Goal: Information Seeking & Learning: Learn about a topic

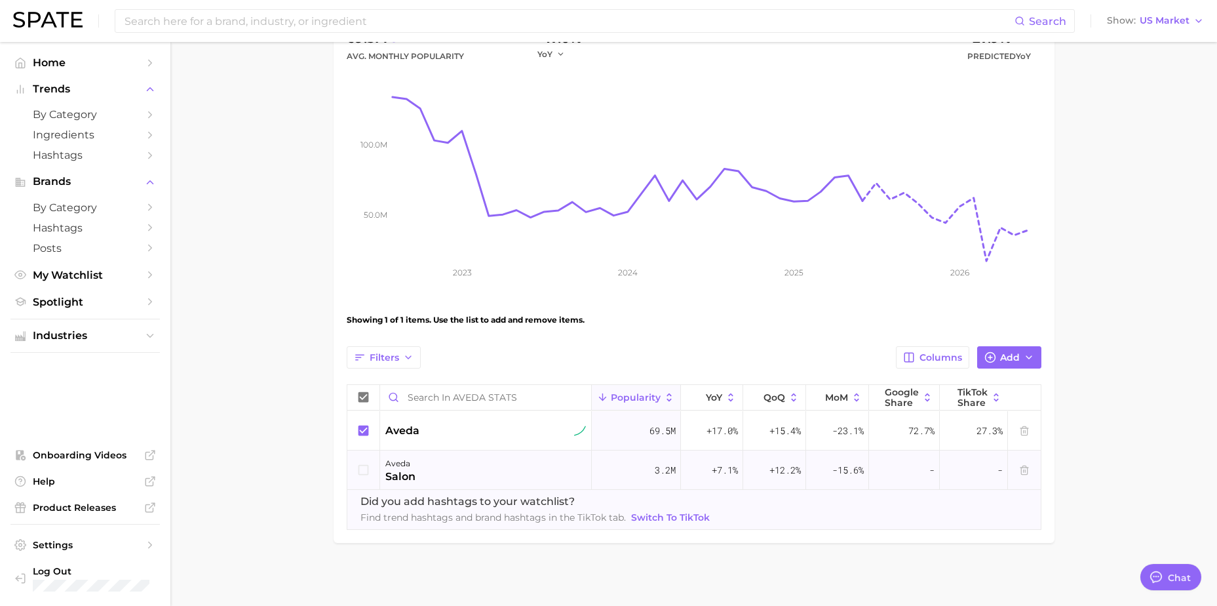
scroll to position [169, 0]
click at [914, 353] on icon "button" at bounding box center [909, 354] width 9 height 9
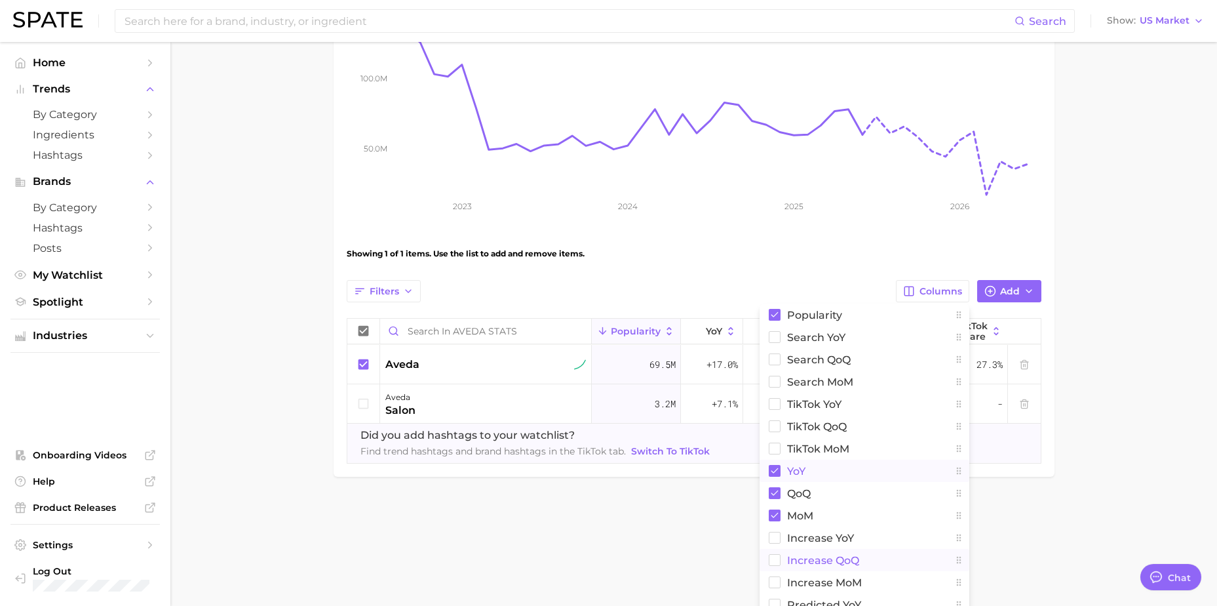
scroll to position [300, 0]
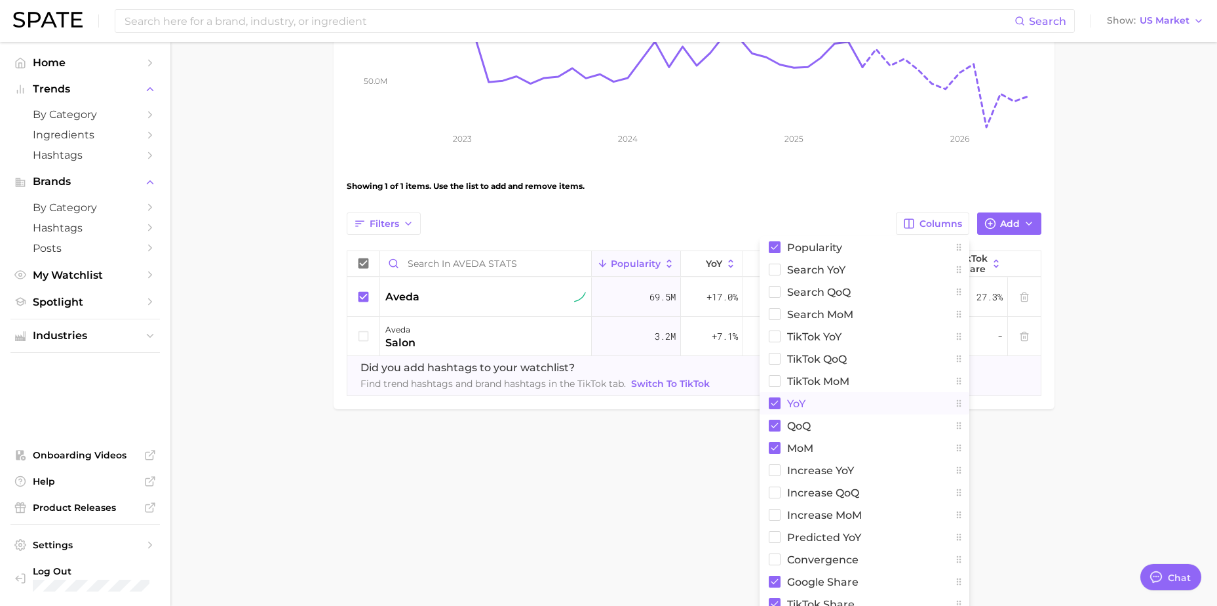
click at [775, 402] on rect at bounding box center [775, 403] width 12 height 12
click at [775, 425] on rect at bounding box center [775, 425] width 12 height 12
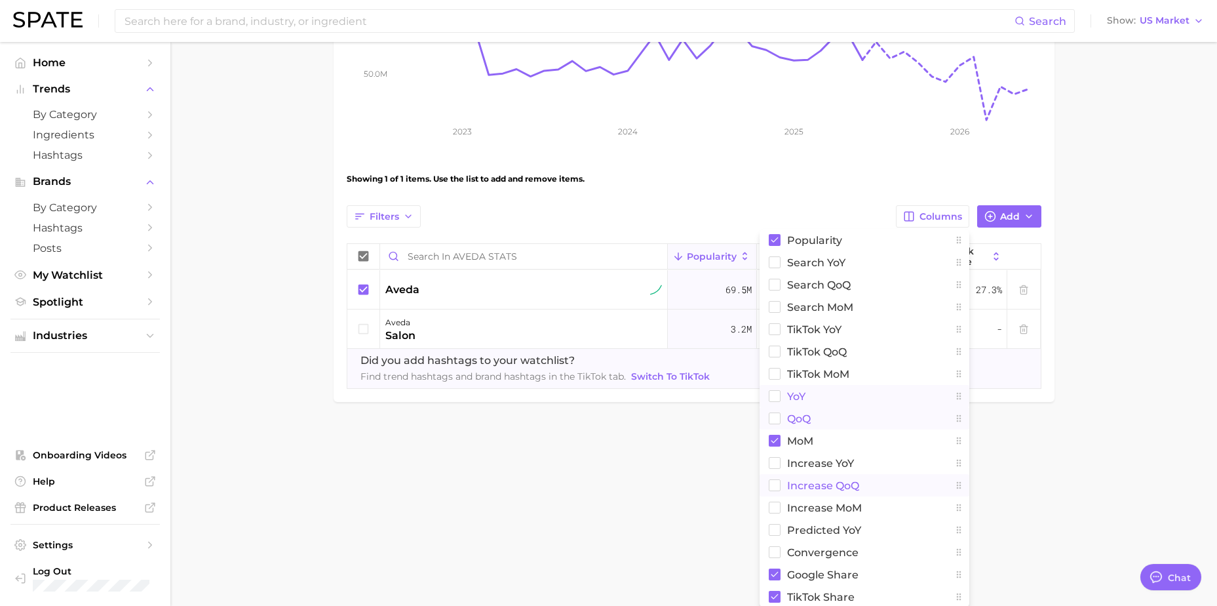
scroll to position [309, 0]
click at [1098, 279] on main "AVEDA STATS Settings Overview Google TikTok View Combined Export Data 69.5m Avg…" at bounding box center [693, 99] width 1047 height 733
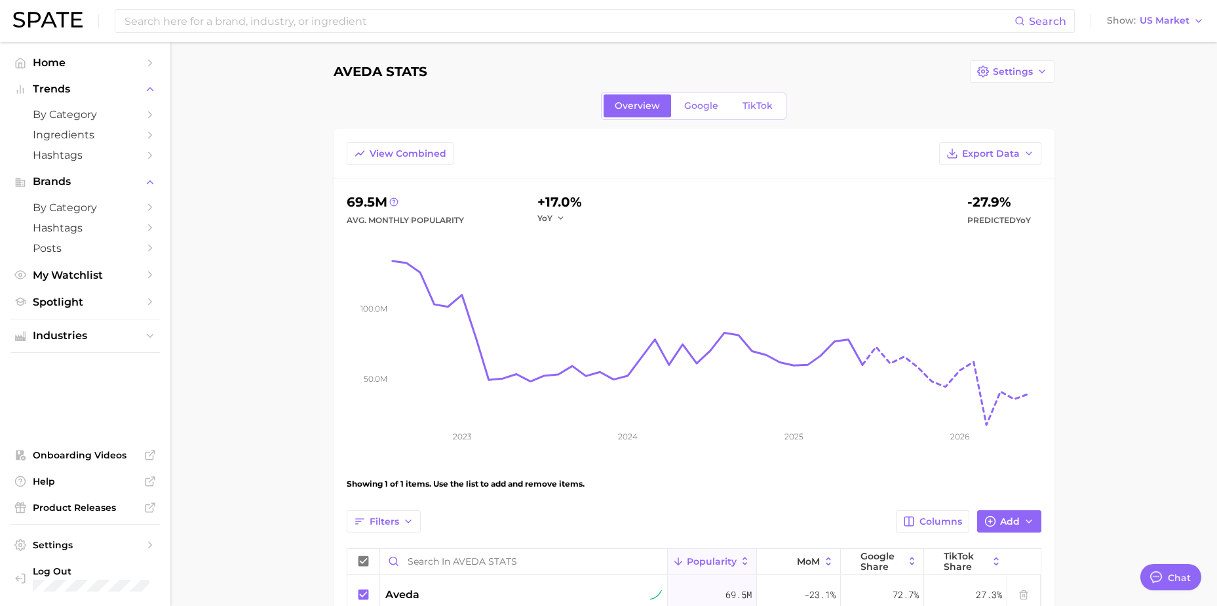
scroll to position [0, 0]
click at [691, 108] on span "Google" at bounding box center [701, 108] width 34 height 11
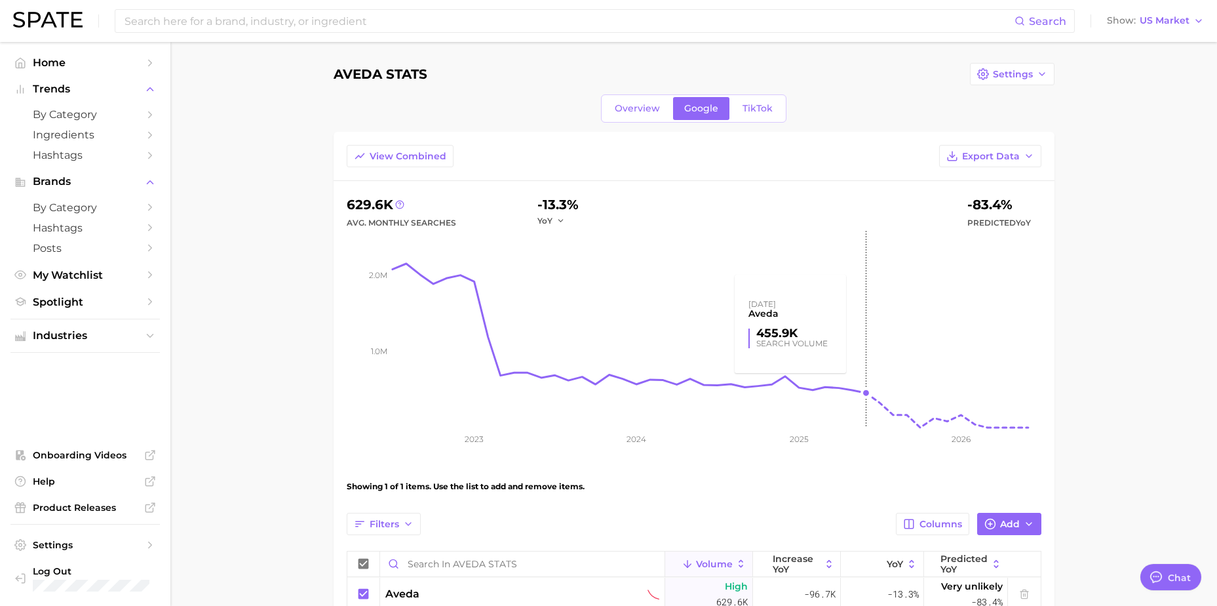
click at [864, 395] on rect at bounding box center [717, 329] width 649 height 197
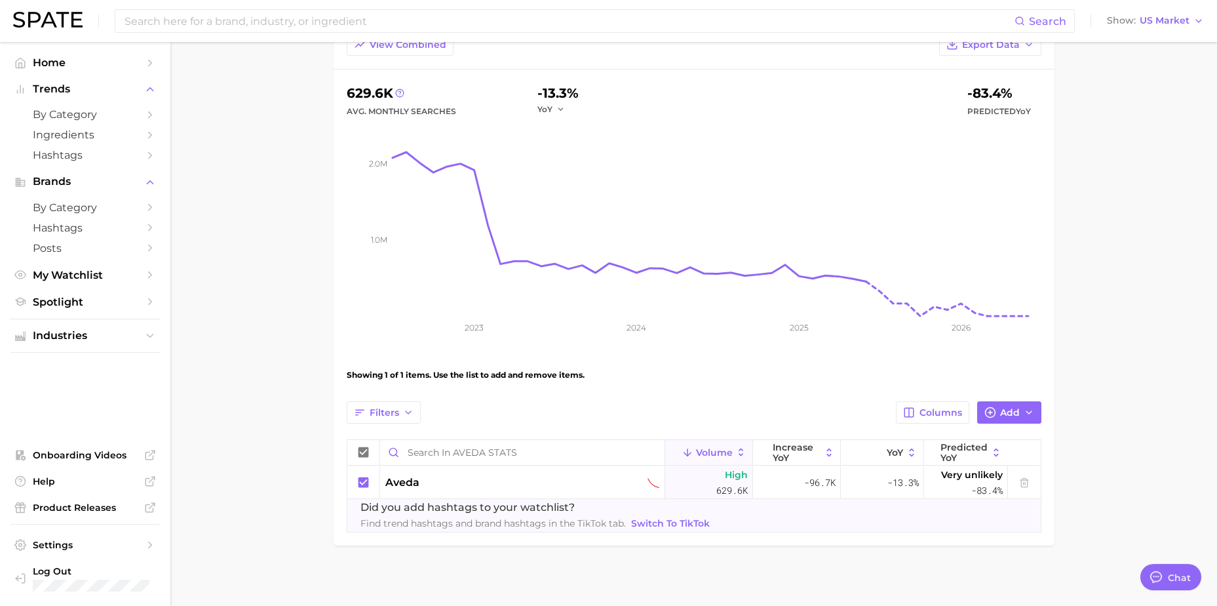
scroll to position [117, 0]
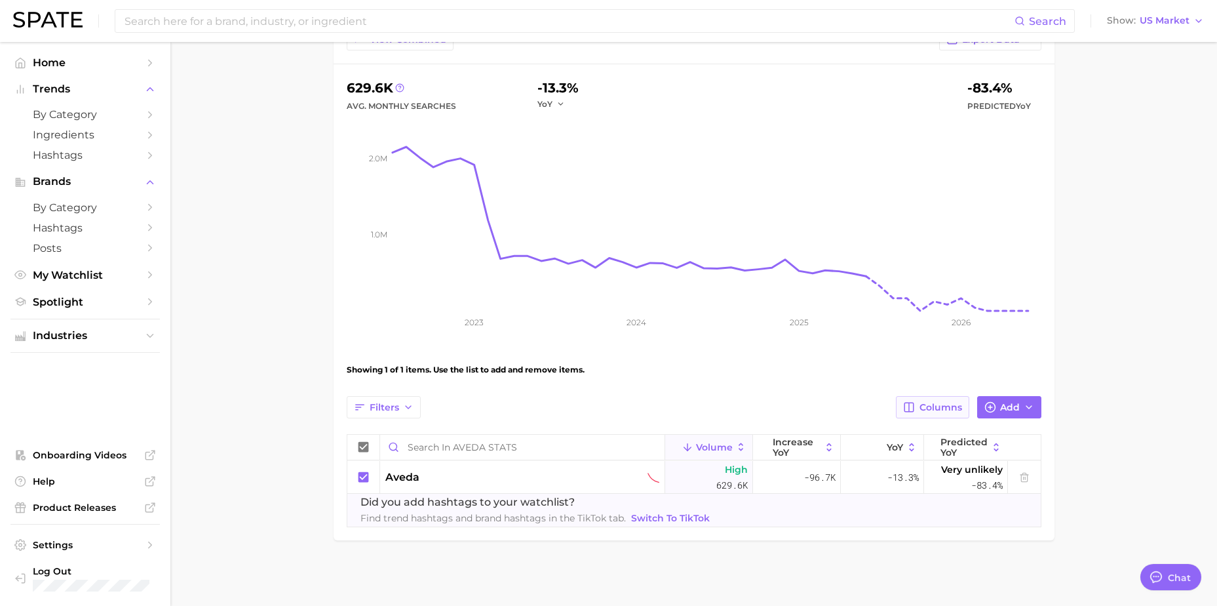
click at [945, 402] on span "Columns" at bounding box center [940, 407] width 43 height 11
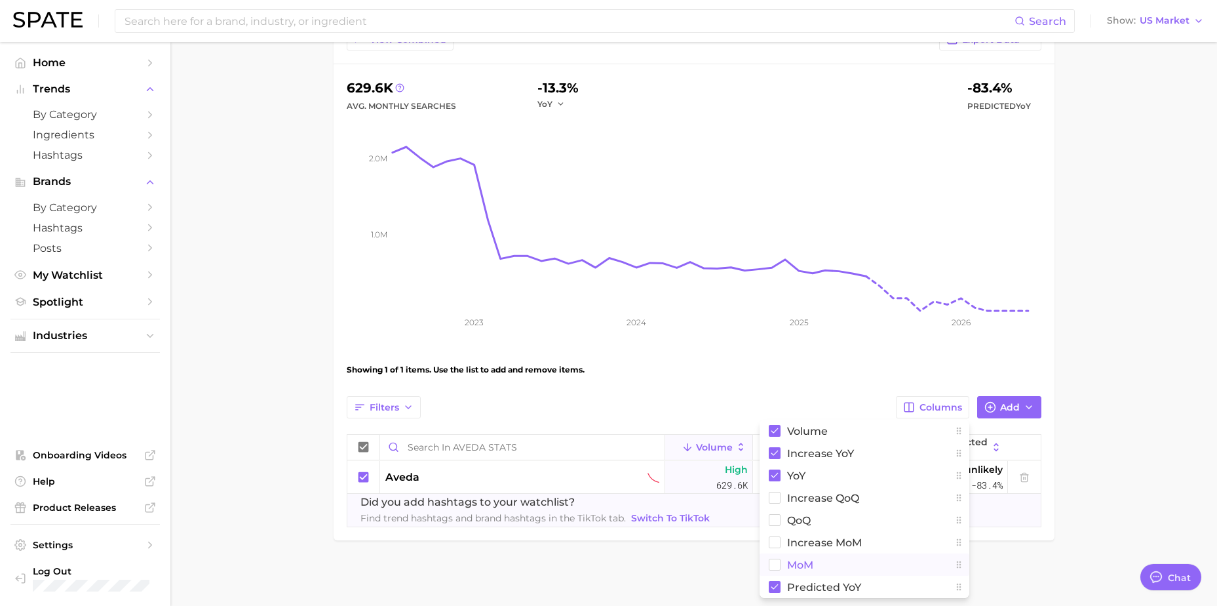
click at [797, 562] on span "MoM" at bounding box center [800, 564] width 26 height 11
click at [771, 480] on rect at bounding box center [775, 475] width 12 height 12
click at [779, 455] on rect at bounding box center [775, 453] width 12 height 12
click at [776, 517] on rect at bounding box center [774, 519] width 11 height 11
click at [776, 583] on rect at bounding box center [775, 587] width 12 height 12
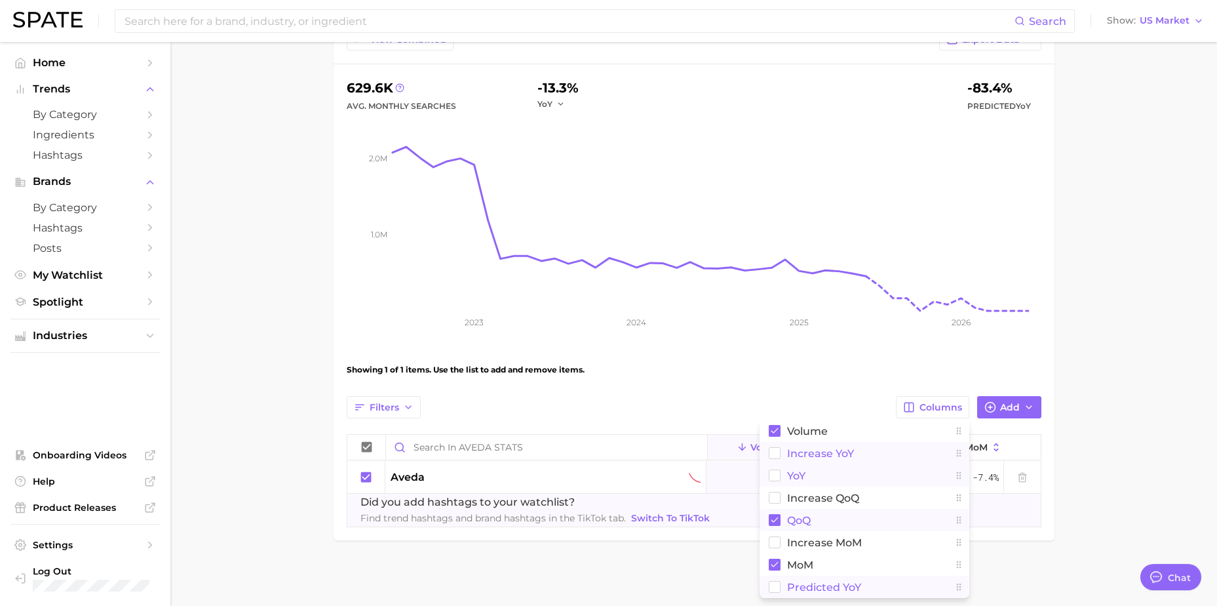
click at [1166, 330] on main "AVEDA STATS Settings Overview Google TikTok View Combined Export Data 629.6k Av…" at bounding box center [693, 265] width 1047 height 680
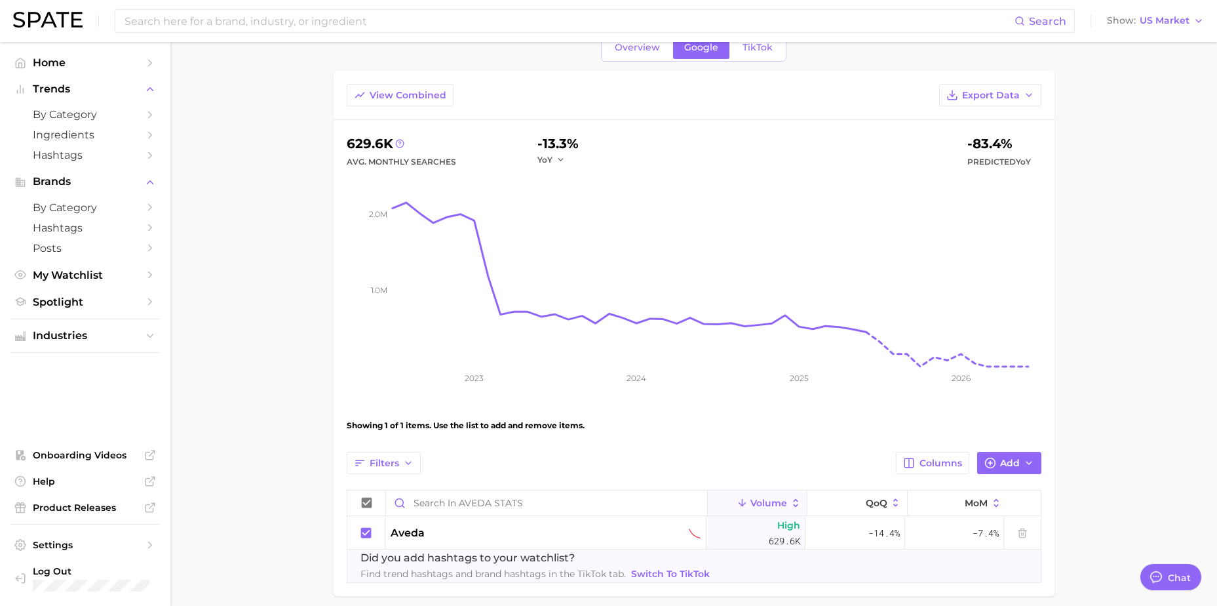
scroll to position [0, 0]
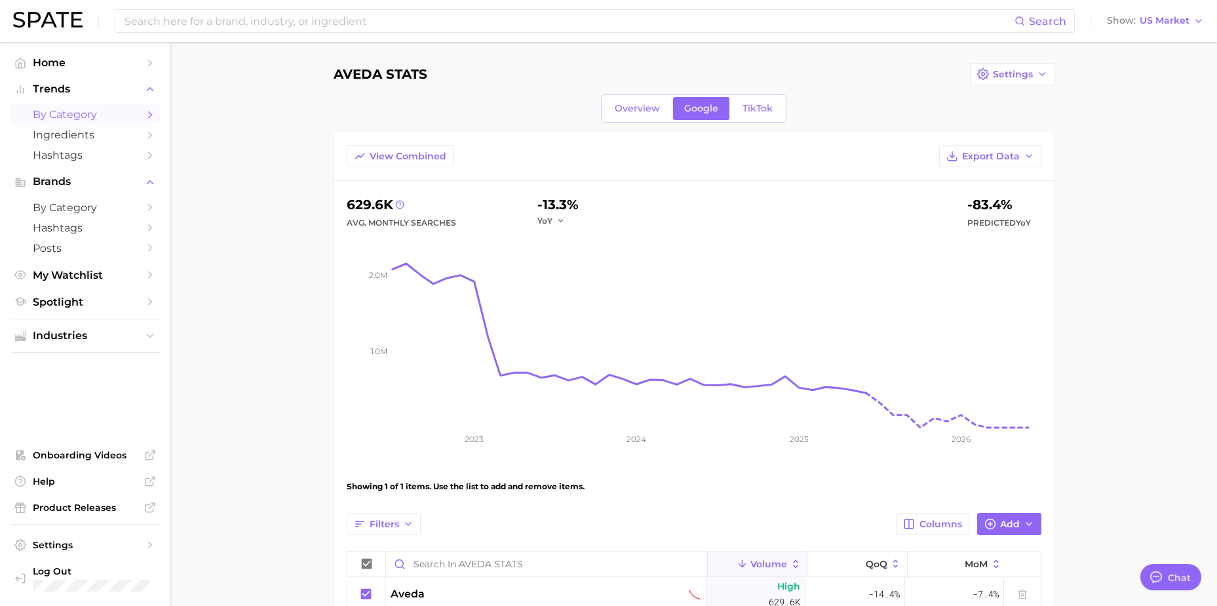
click at [146, 113] on icon "Sidebar" at bounding box center [150, 115] width 12 height 12
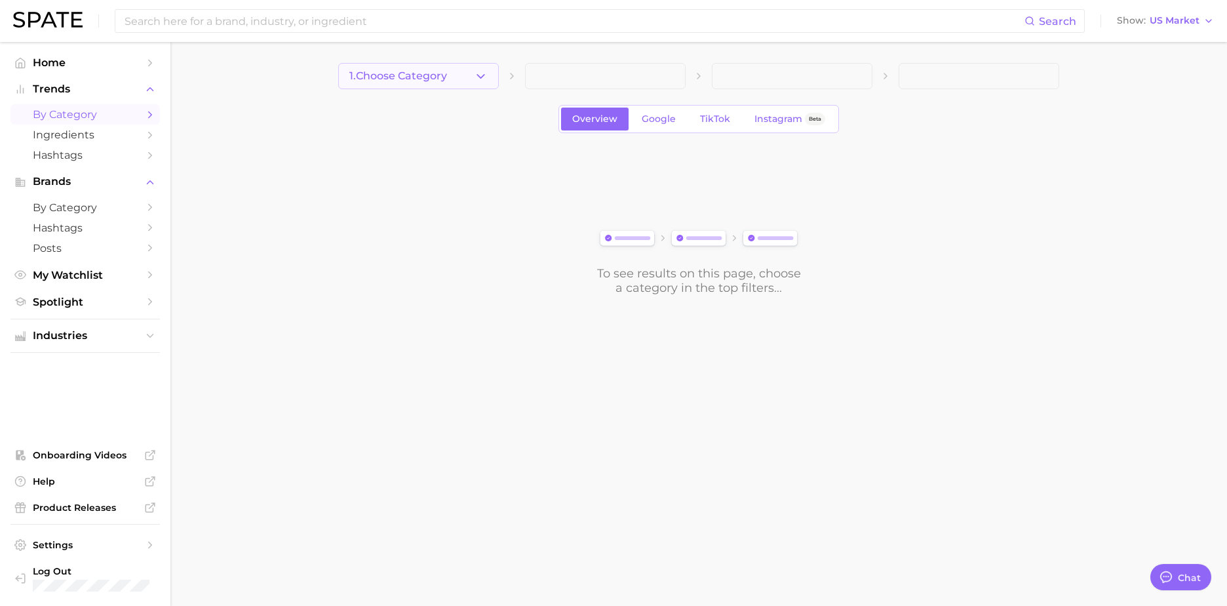
click at [467, 77] on button "1. Choose Category" at bounding box center [418, 76] width 161 height 26
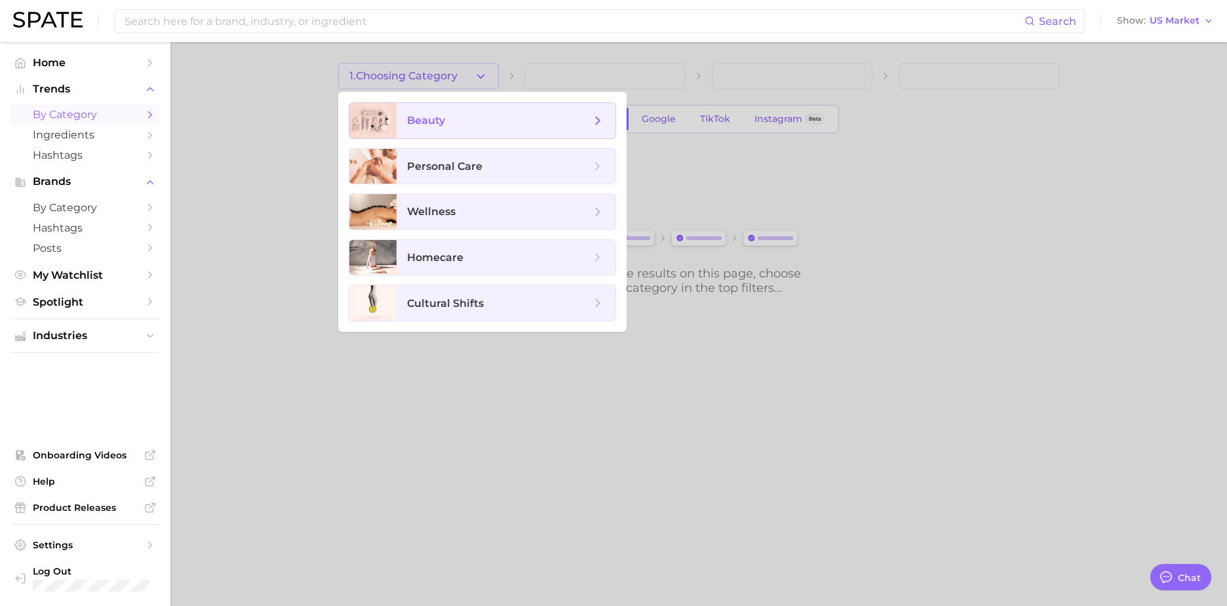
click at [475, 120] on span "beauty" at bounding box center [499, 120] width 184 height 14
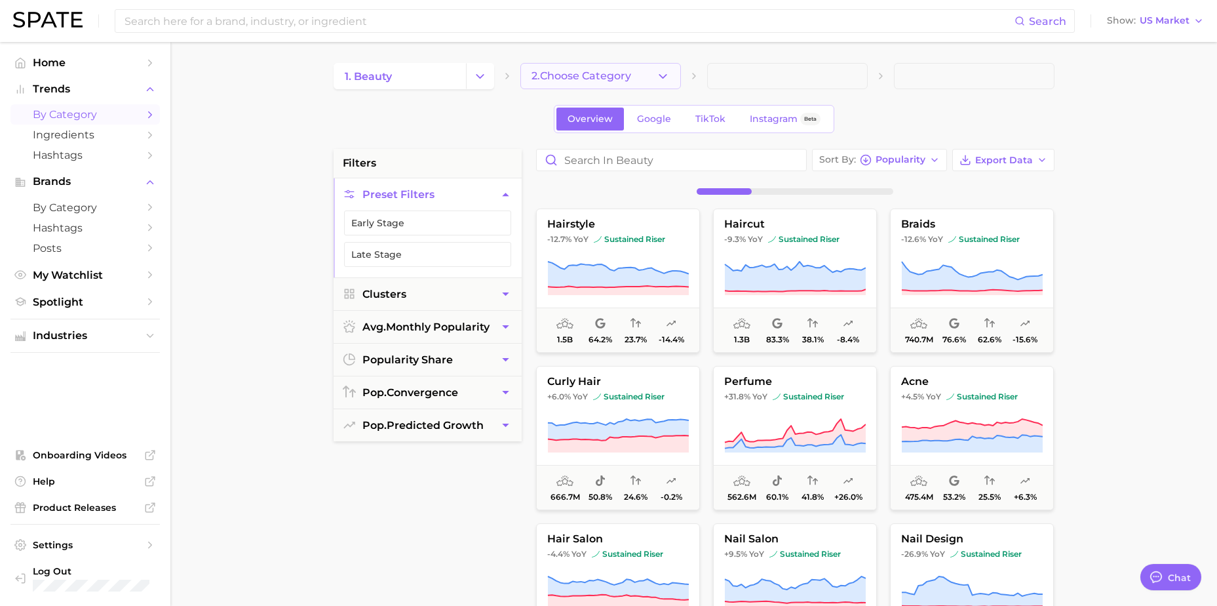
click at [639, 81] on button "2. Choose Category" at bounding box center [600, 76] width 161 height 26
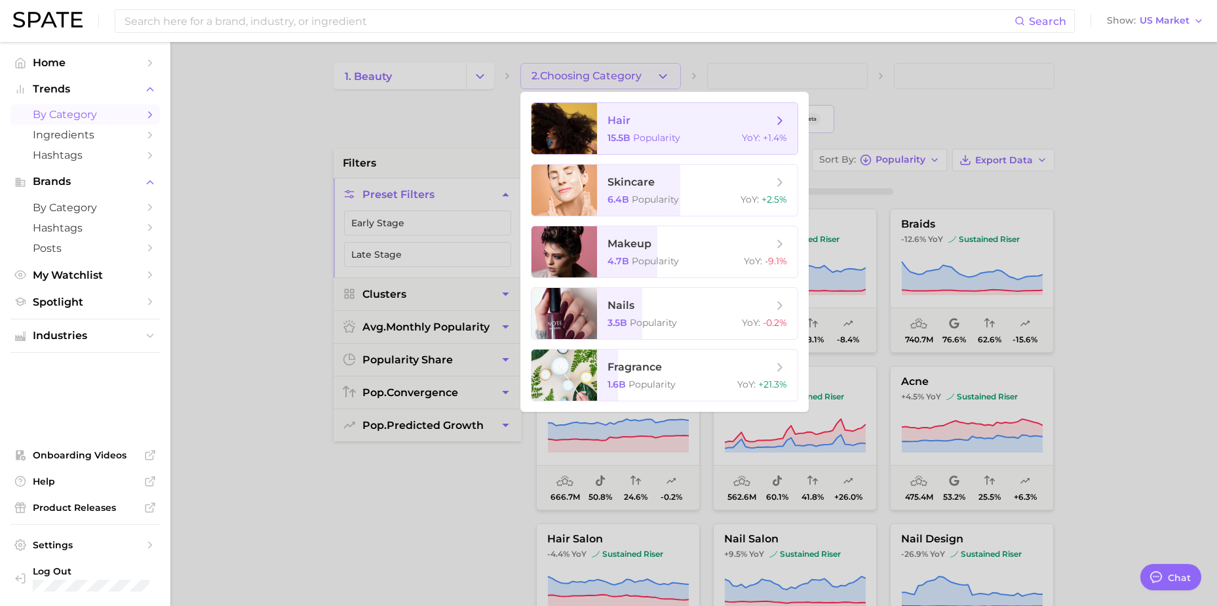
click at [676, 128] on span "hair 15.5b Popularity YoY : +1.4%" at bounding box center [697, 128] width 201 height 51
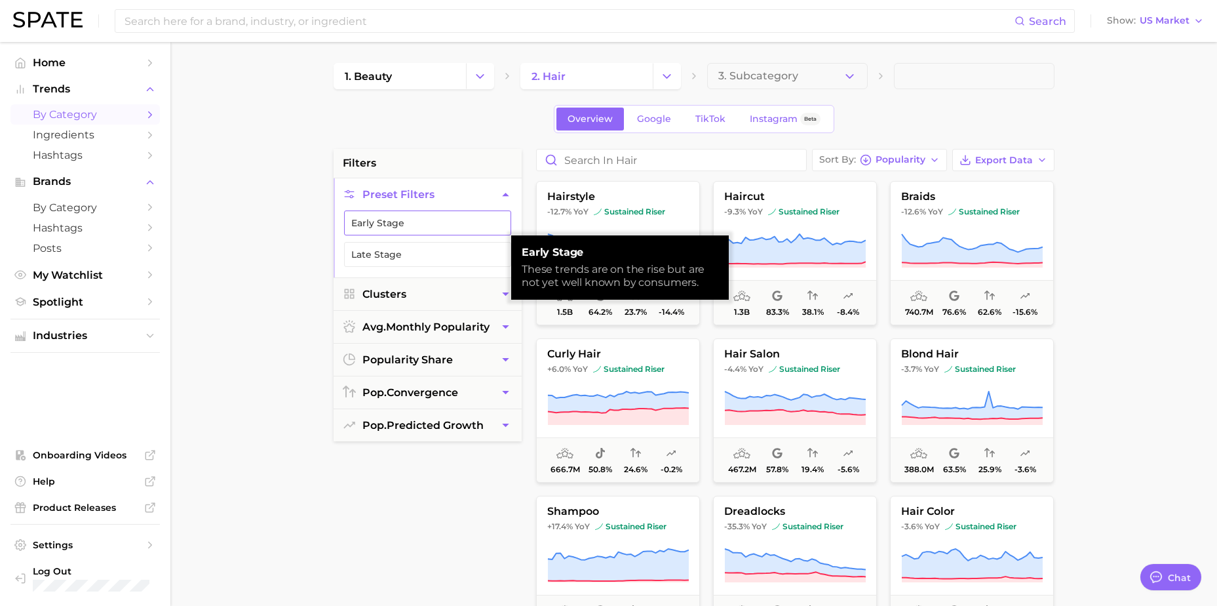
click at [402, 223] on button "Early Stage" at bounding box center [427, 222] width 167 height 25
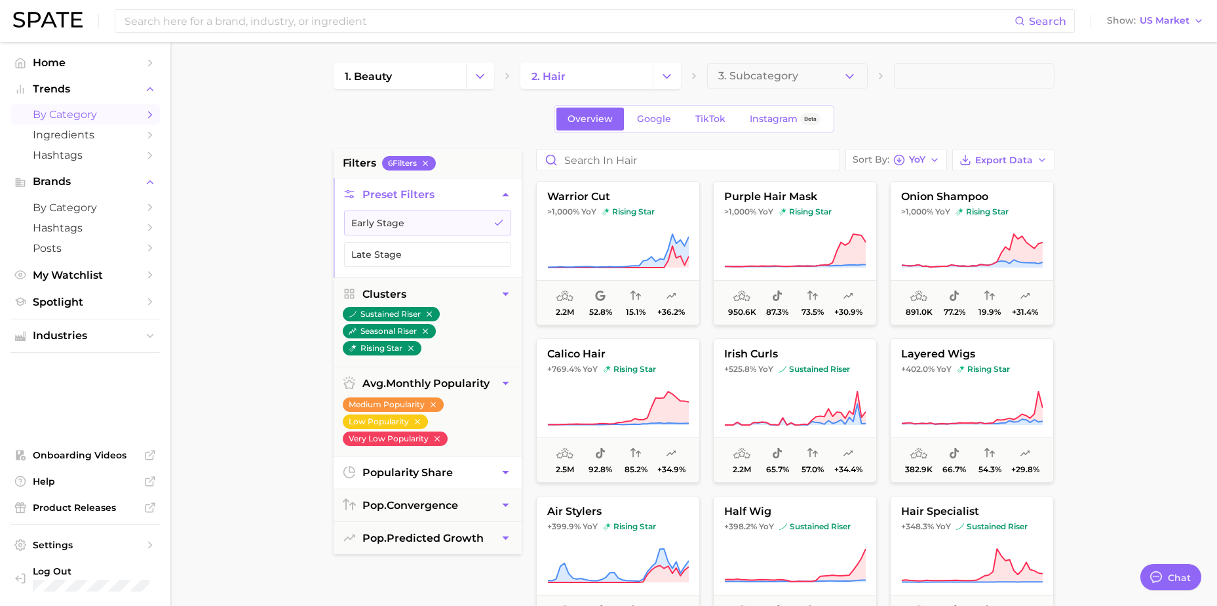
click at [383, 476] on span "popularity share" at bounding box center [407, 472] width 90 height 12
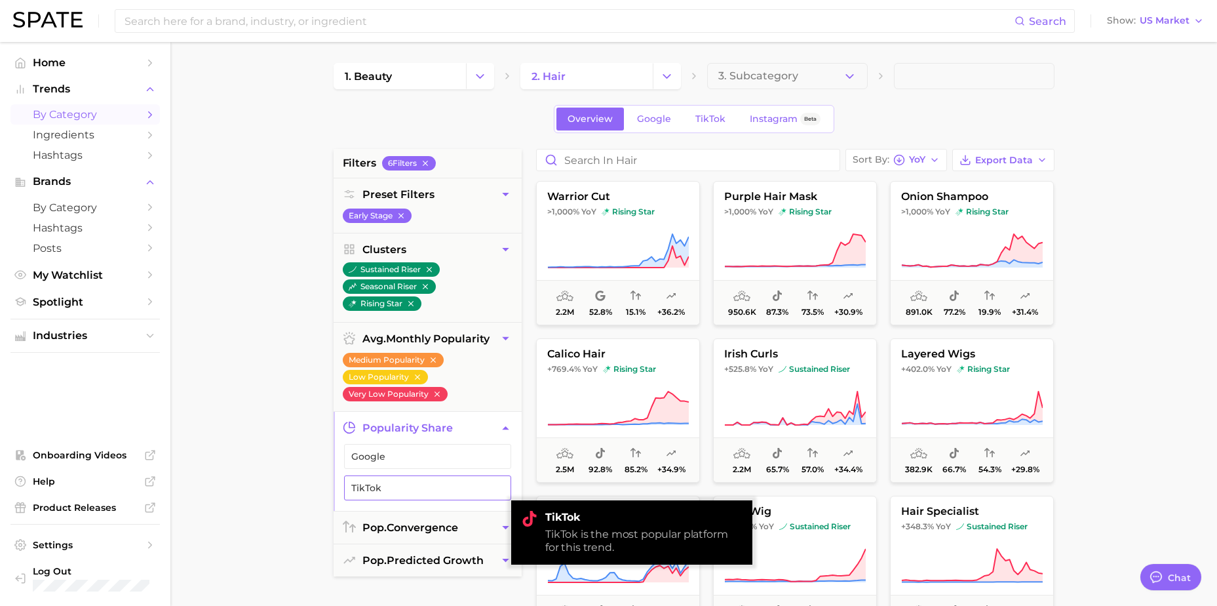
click at [389, 486] on span "TikTok" at bounding box center [417, 487] width 132 height 10
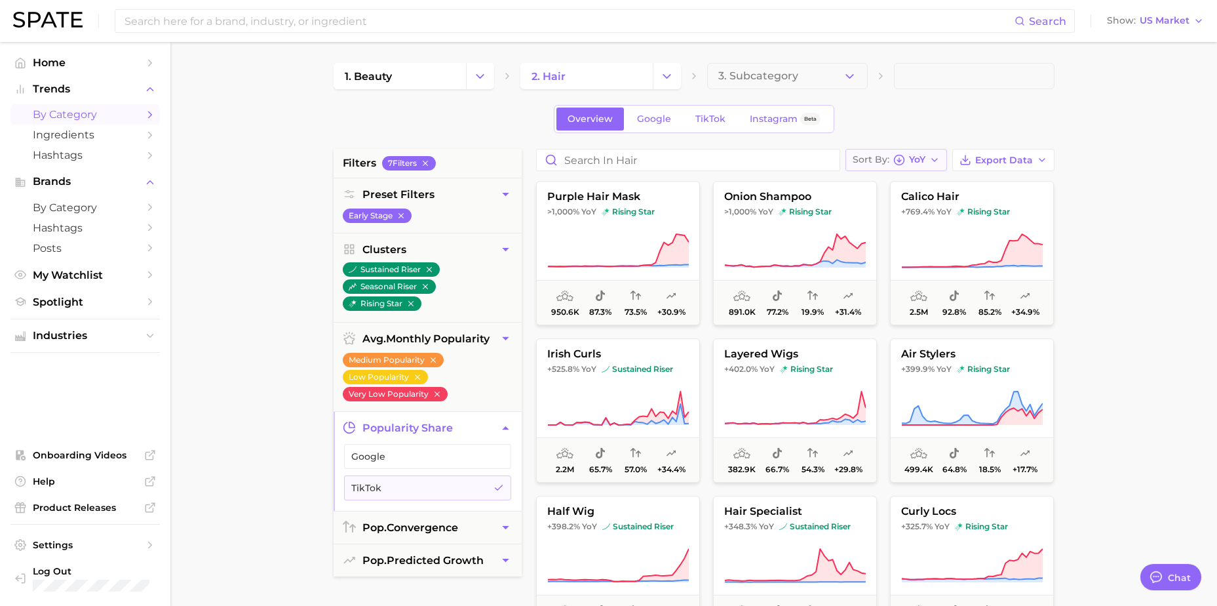
click at [925, 156] on span "YoY" at bounding box center [917, 159] width 16 height 7
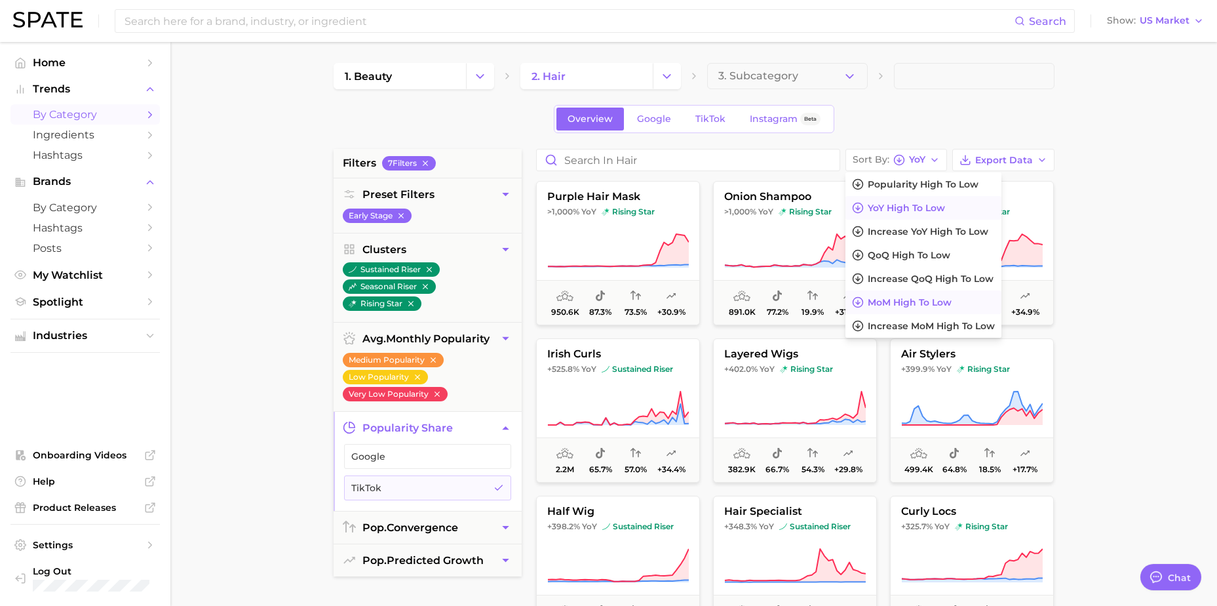
click at [879, 303] on span "MoM high to low" at bounding box center [910, 302] width 84 height 11
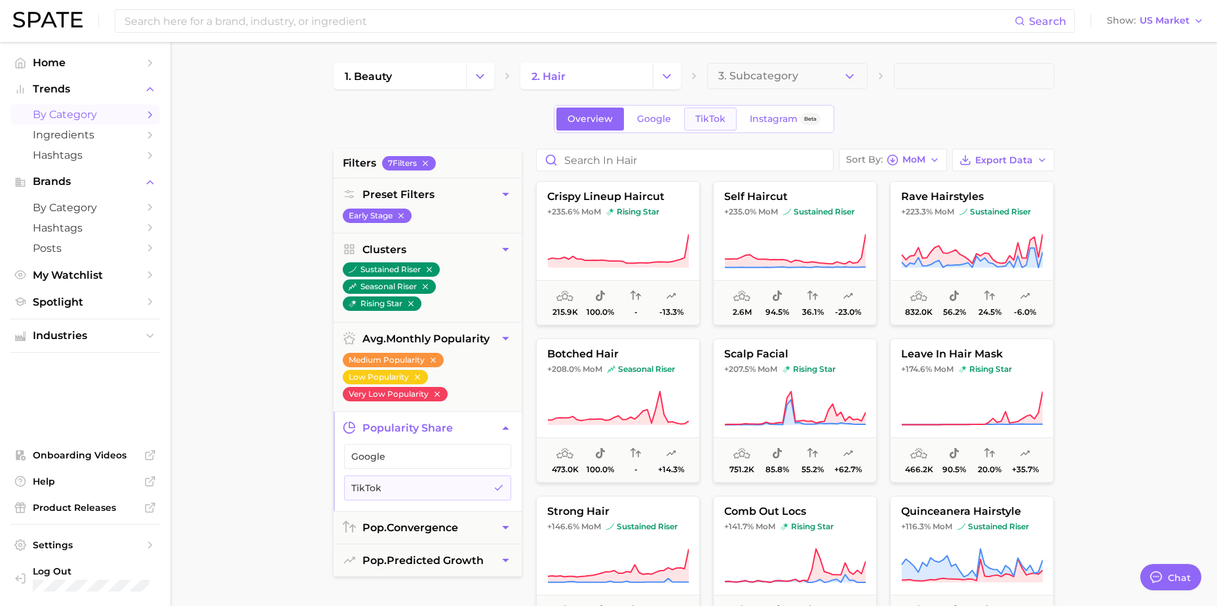
click at [705, 119] on span "TikTok" at bounding box center [710, 118] width 30 height 11
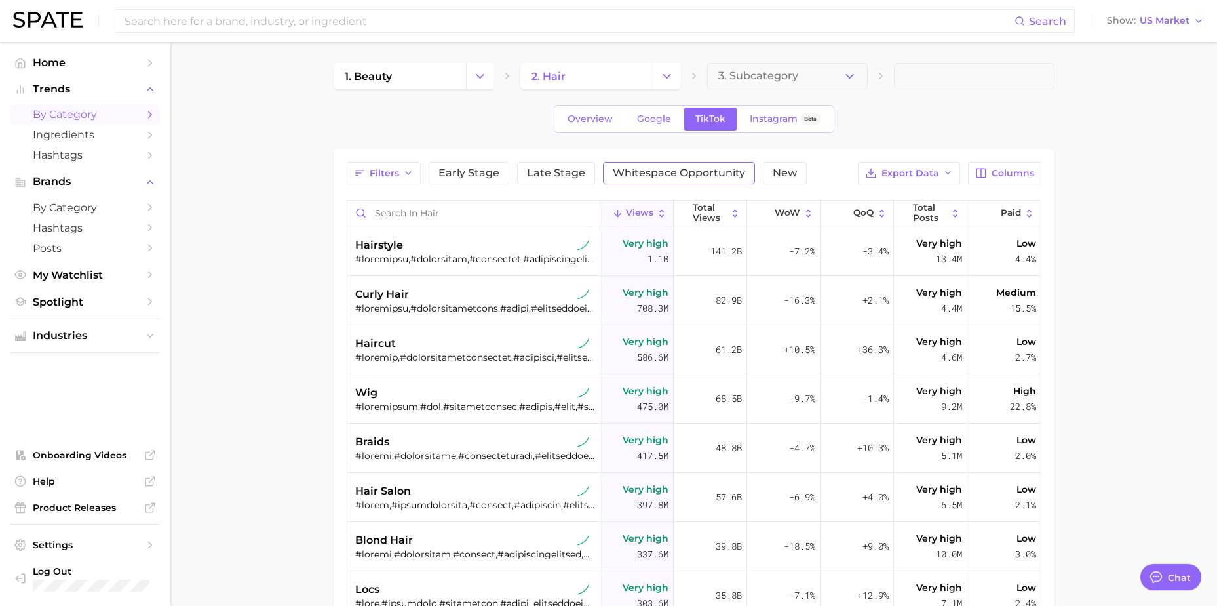
click at [665, 170] on span "Whitespace Opportunity" at bounding box center [679, 173] width 132 height 10
click at [515, 169] on button "Early Stage" at bounding box center [484, 173] width 81 height 22
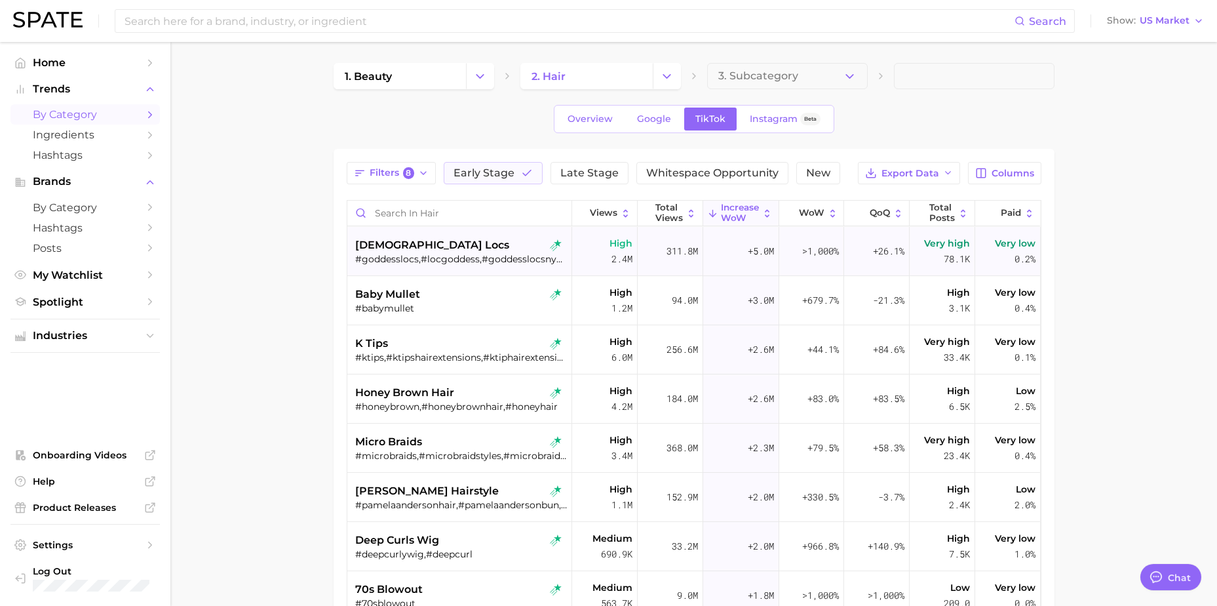
click at [524, 246] on div "[DEMOGRAPHIC_DATA] locs" at bounding box center [461, 245] width 212 height 16
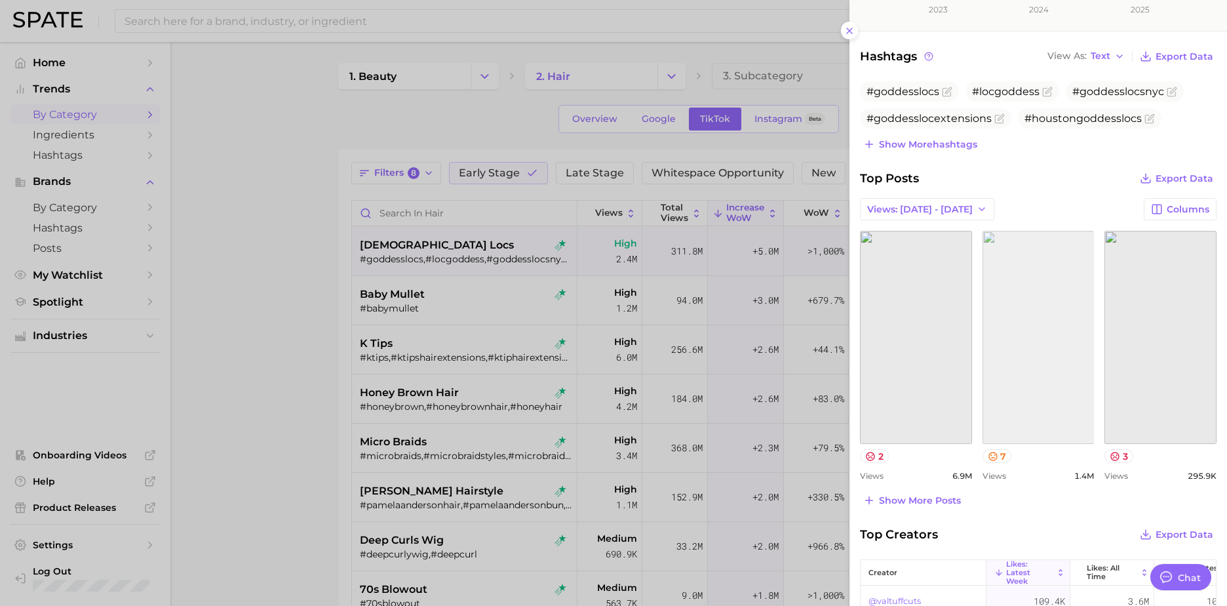
scroll to position [393, 0]
click at [937, 372] on link "view post on TikTok" at bounding box center [916, 335] width 112 height 213
drag, startPoint x: 853, startPoint y: 31, endPoint x: 841, endPoint y: 44, distance: 16.7
click at [846, 29] on icon at bounding box center [849, 31] width 10 height 10
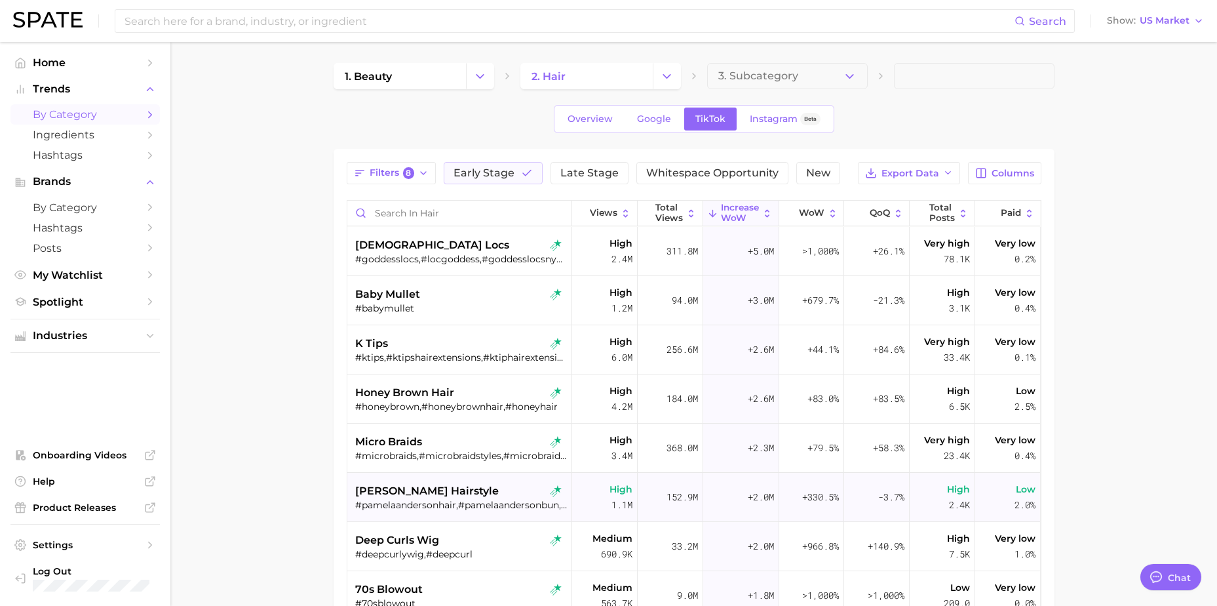
click at [426, 490] on span "[PERSON_NAME] hairstyle" at bounding box center [427, 491] width 144 height 16
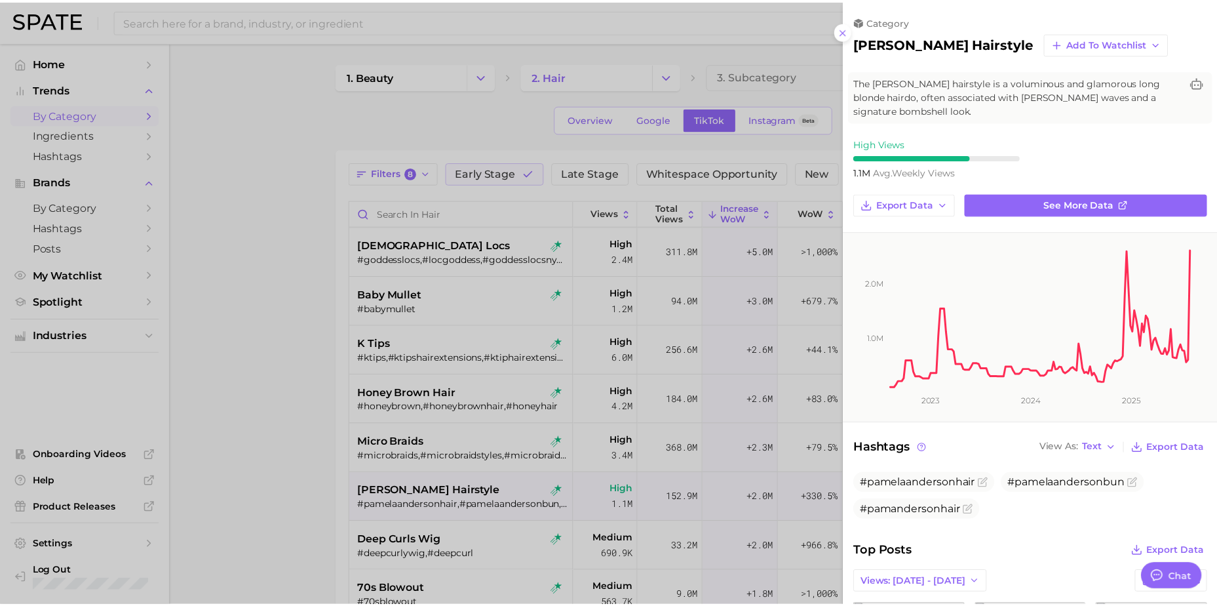
scroll to position [0, 0]
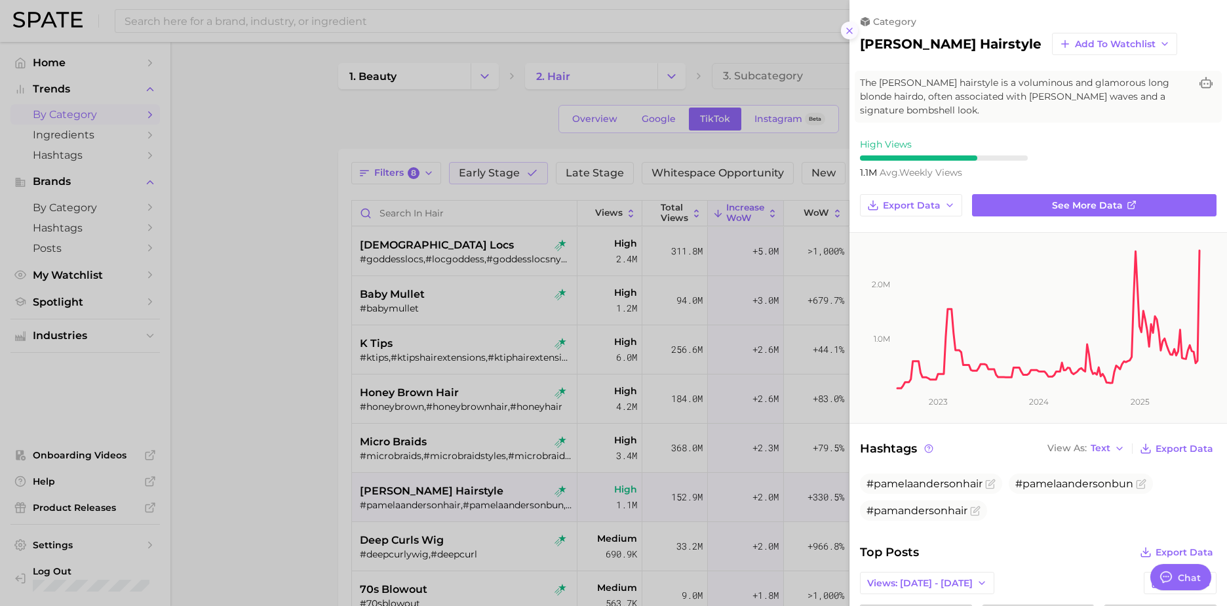
click at [847, 30] on icon at bounding box center [849, 31] width 10 height 10
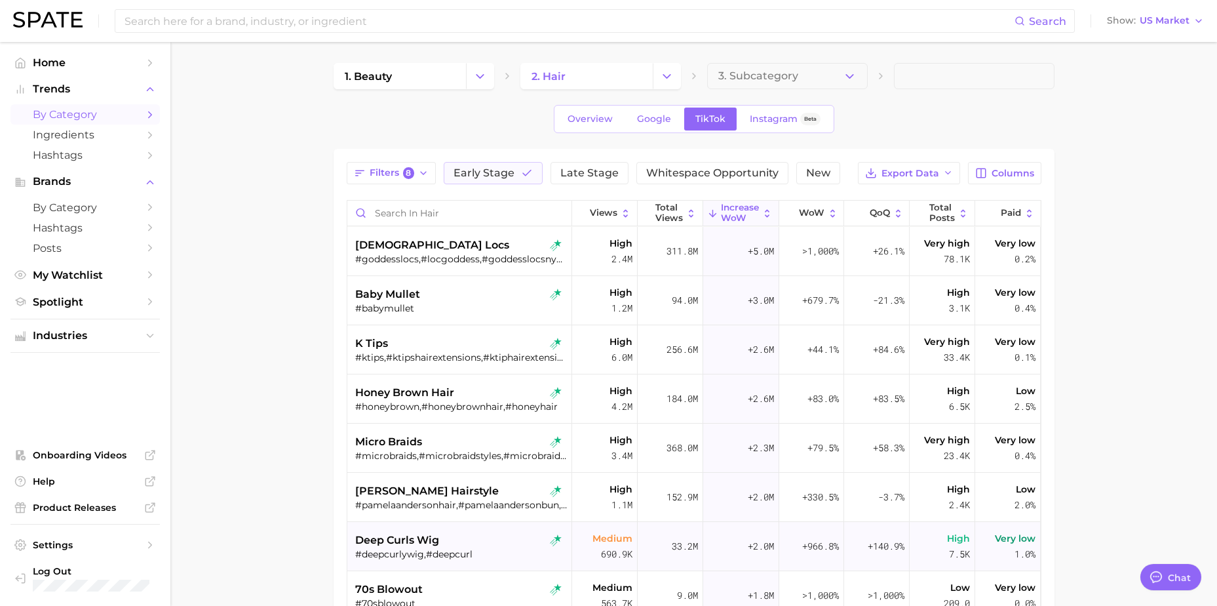
type textarea "x"
